Goal: Task Accomplishment & Management: Manage account settings

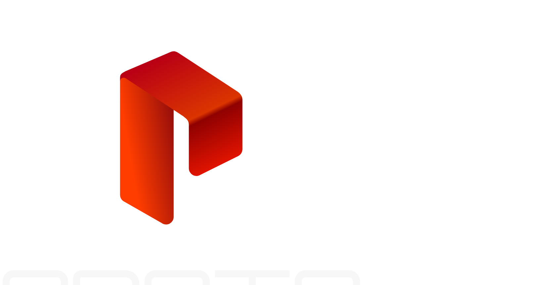
type input "**********"
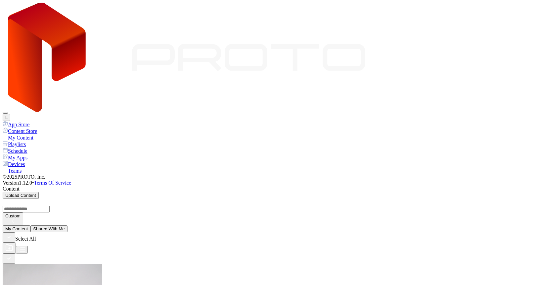
click at [10, 114] on button "L" at bounding box center [7, 117] width 8 height 7
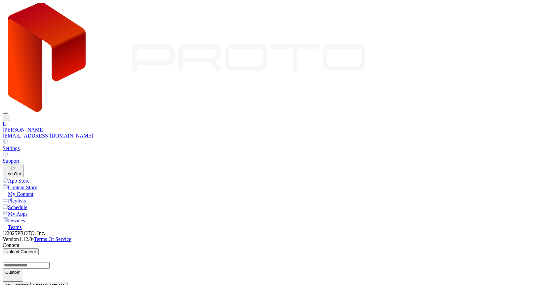
click at [481, 139] on link "Settings" at bounding box center [270, 145] width 535 height 13
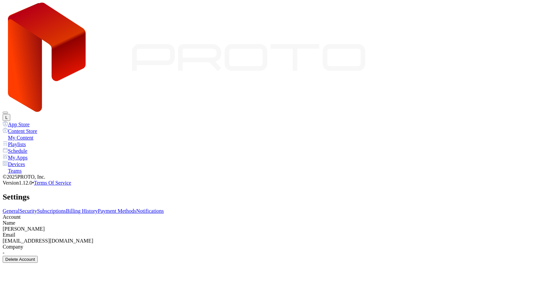
click at [35, 257] on div "Delete Account" at bounding box center [20, 259] width 30 height 5
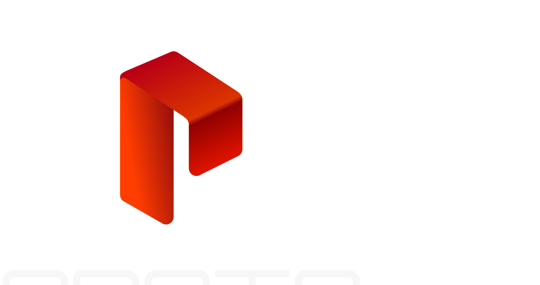
type input "*"
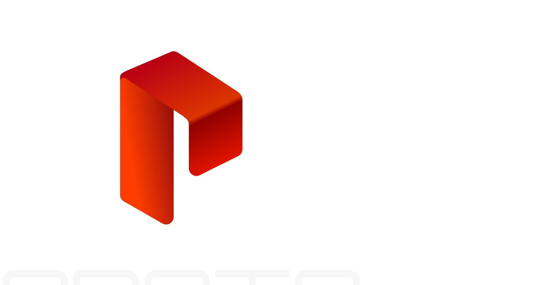
type input "**********"
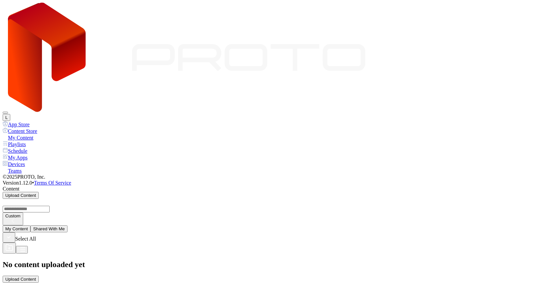
click at [10, 114] on button "L" at bounding box center [7, 117] width 8 height 7
click at [380, 260] on div "No content uploaded yet Upload Content" at bounding box center [270, 271] width 535 height 23
click at [10, 114] on button "L" at bounding box center [7, 117] width 8 height 7
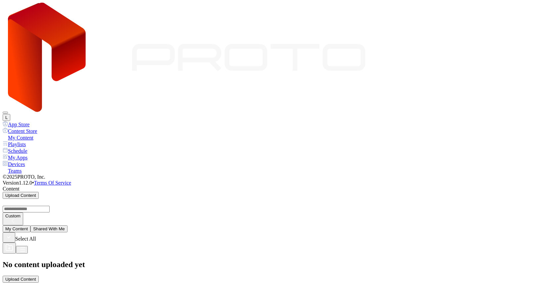
click at [10, 114] on button "L" at bounding box center [7, 117] width 8 height 7
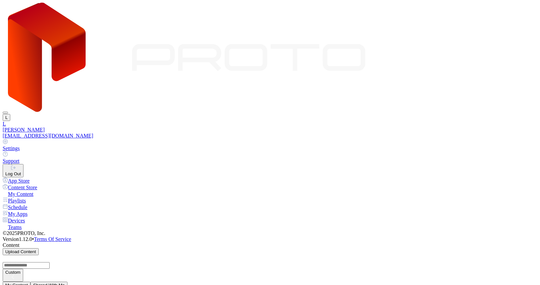
click at [24, 141] on button "Log Out" at bounding box center [13, 170] width 21 height 13
